Goal: Navigation & Orientation: Find specific page/section

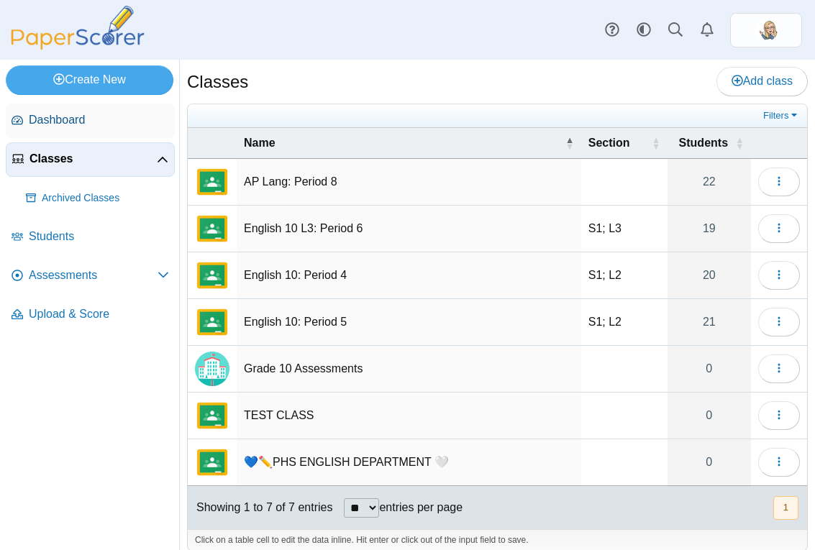
click at [76, 119] on span "Dashboard" at bounding box center [99, 120] width 140 height 16
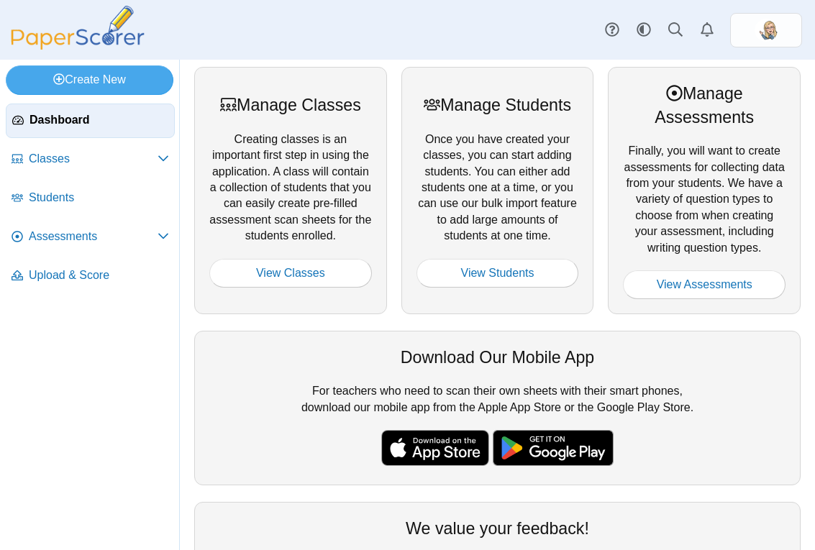
click at [119, 22] on img at bounding box center [78, 28] width 144 height 44
